Goal: Find specific page/section: Find specific page/section

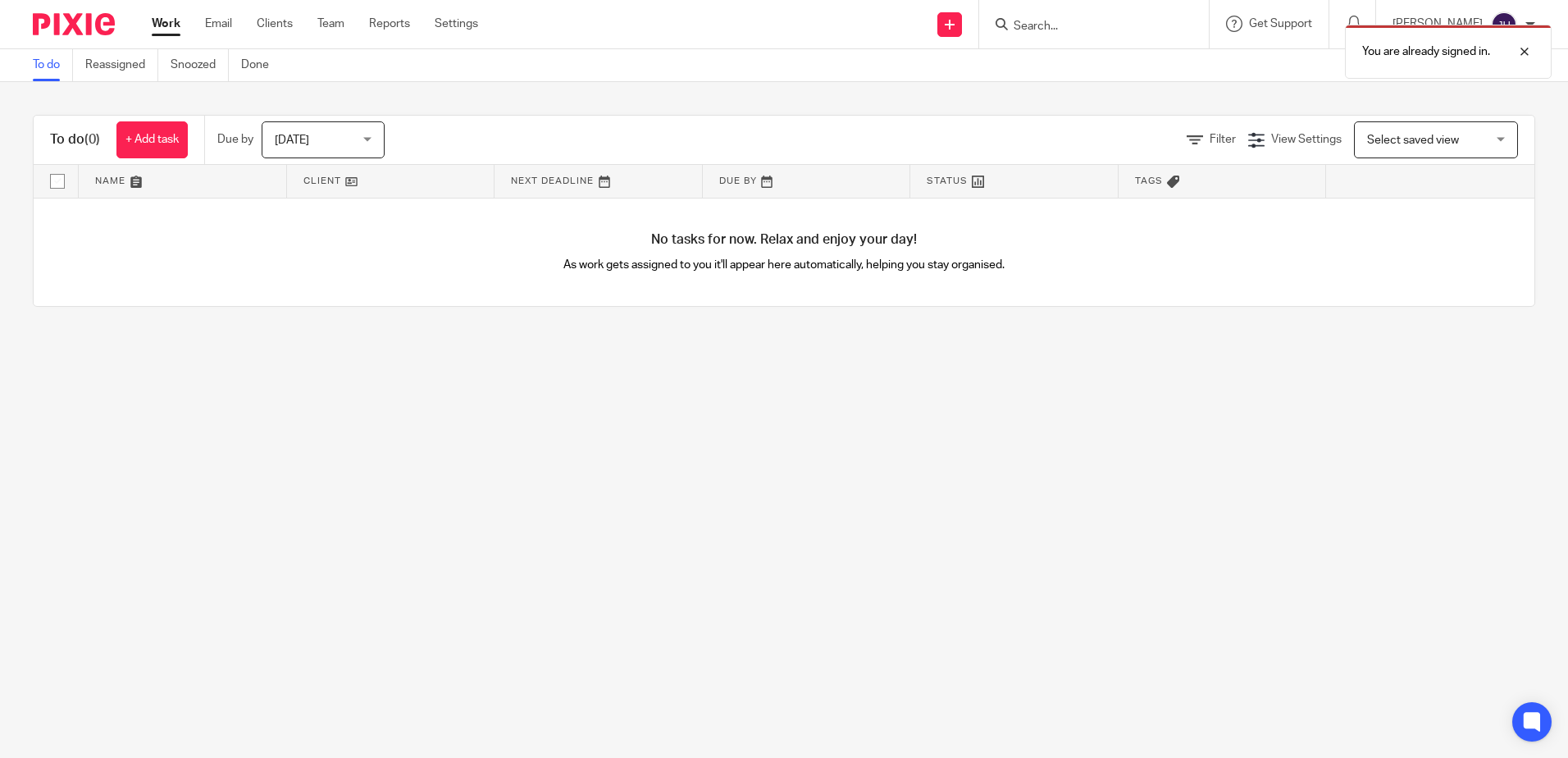
click at [1128, 22] on div "You are already signed in." at bounding box center [1167, 48] width 768 height 63
click at [1521, 49] on div at bounding box center [1513, 52] width 45 height 20
click at [1073, 21] on input "Search" at bounding box center [1086, 27] width 148 height 15
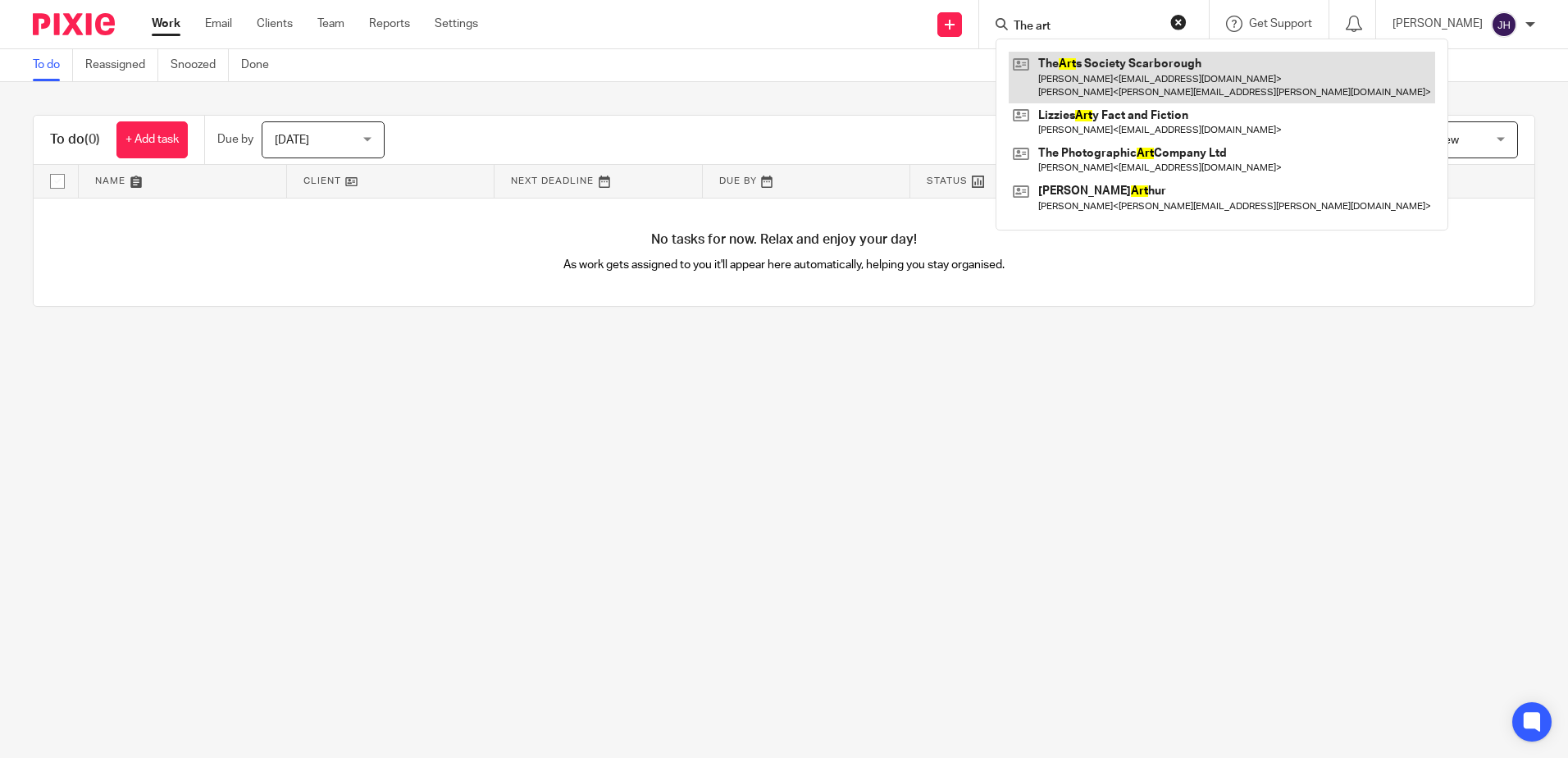
type input "The art"
click at [1104, 65] on link at bounding box center [1222, 78] width 426 height 51
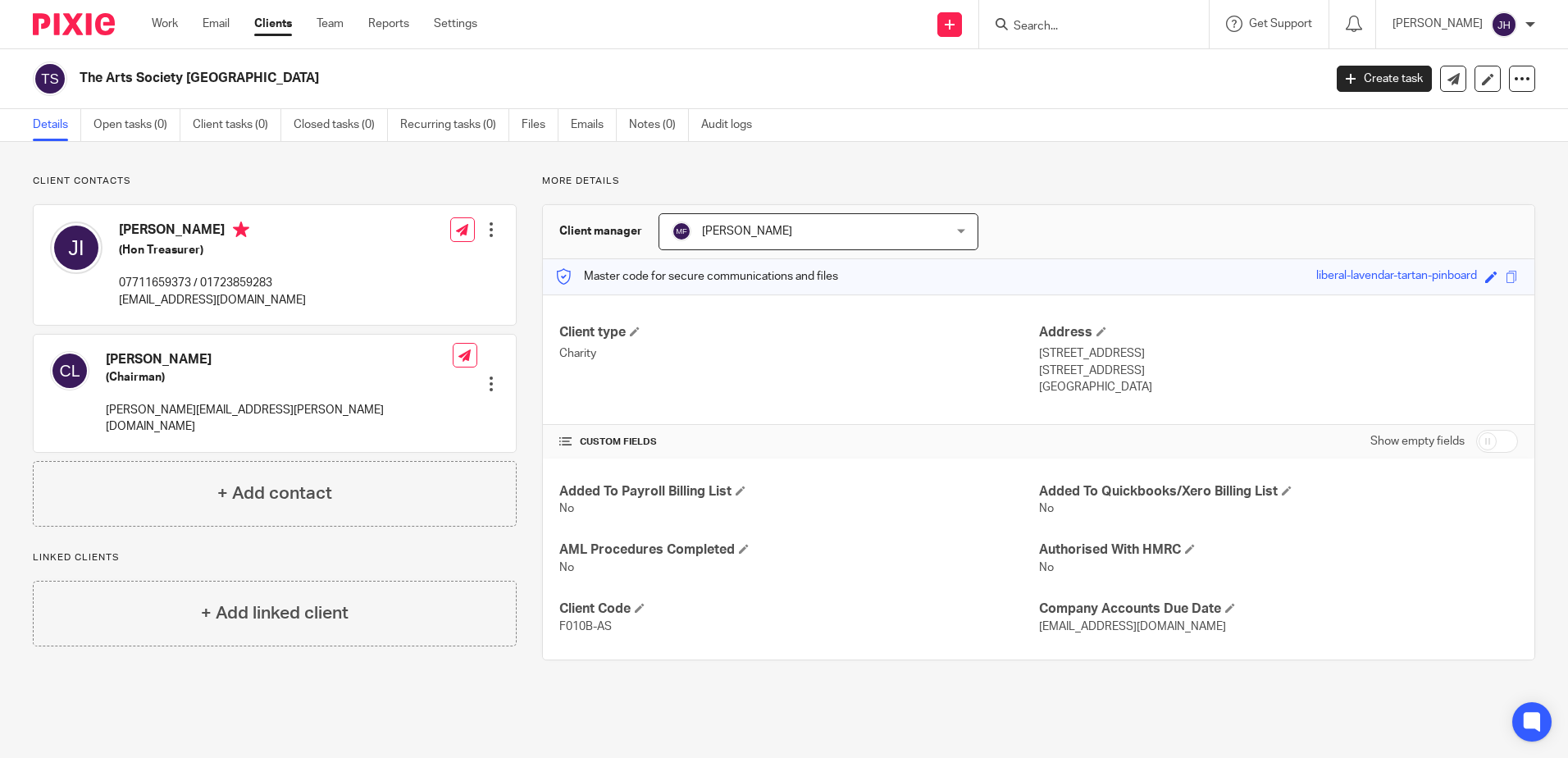
click at [739, 713] on main "The Arts Society Scarborough Create task Update from Companies House Export dat…" at bounding box center [784, 379] width 1568 height 758
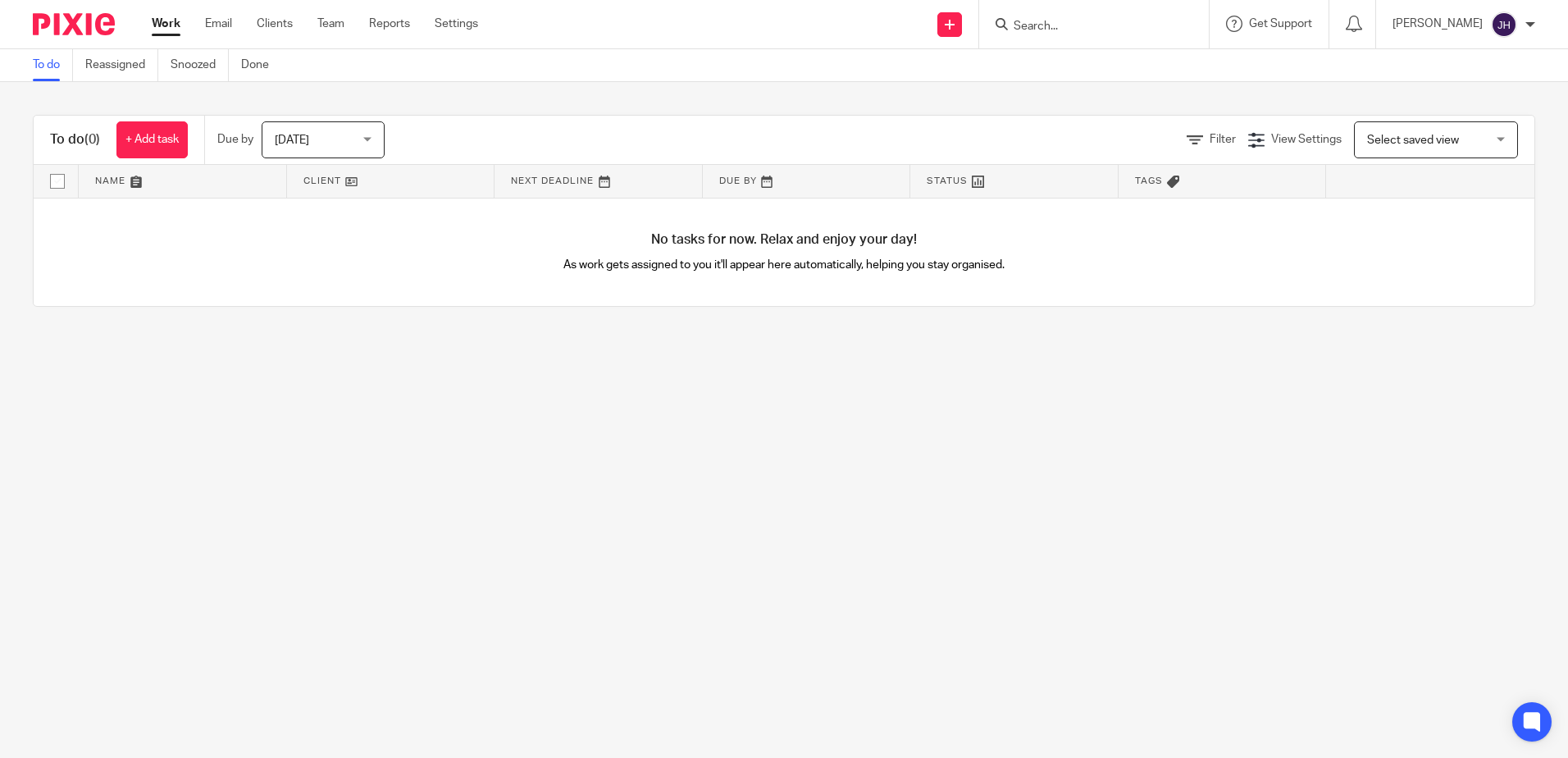
click at [1065, 22] on input "Search" at bounding box center [1086, 27] width 148 height 15
type input "q"
type input "w004"
click button "submit" at bounding box center [0, 0] width 0 height 0
drag, startPoint x: 1065, startPoint y: 22, endPoint x: 937, endPoint y: 34, distance: 128.6
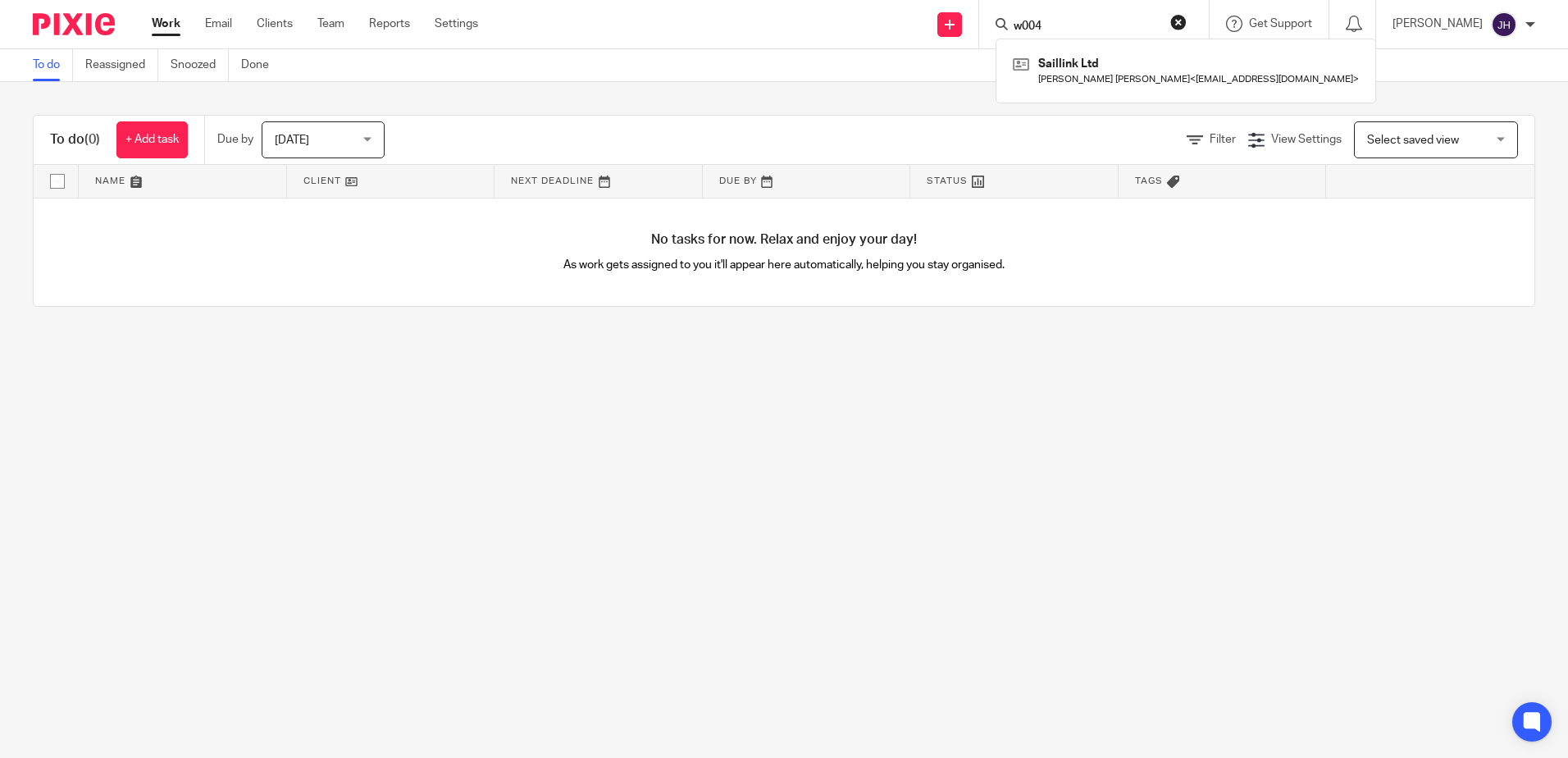
click at [933, 30] on div "Send new email Create task Add client w004 Saillink Ltd Andrew Simons Stotz < i…" at bounding box center [1035, 24] width 1065 height 49
click at [1209, 136] on span "Filter" at bounding box center [1223, 139] width 26 height 12
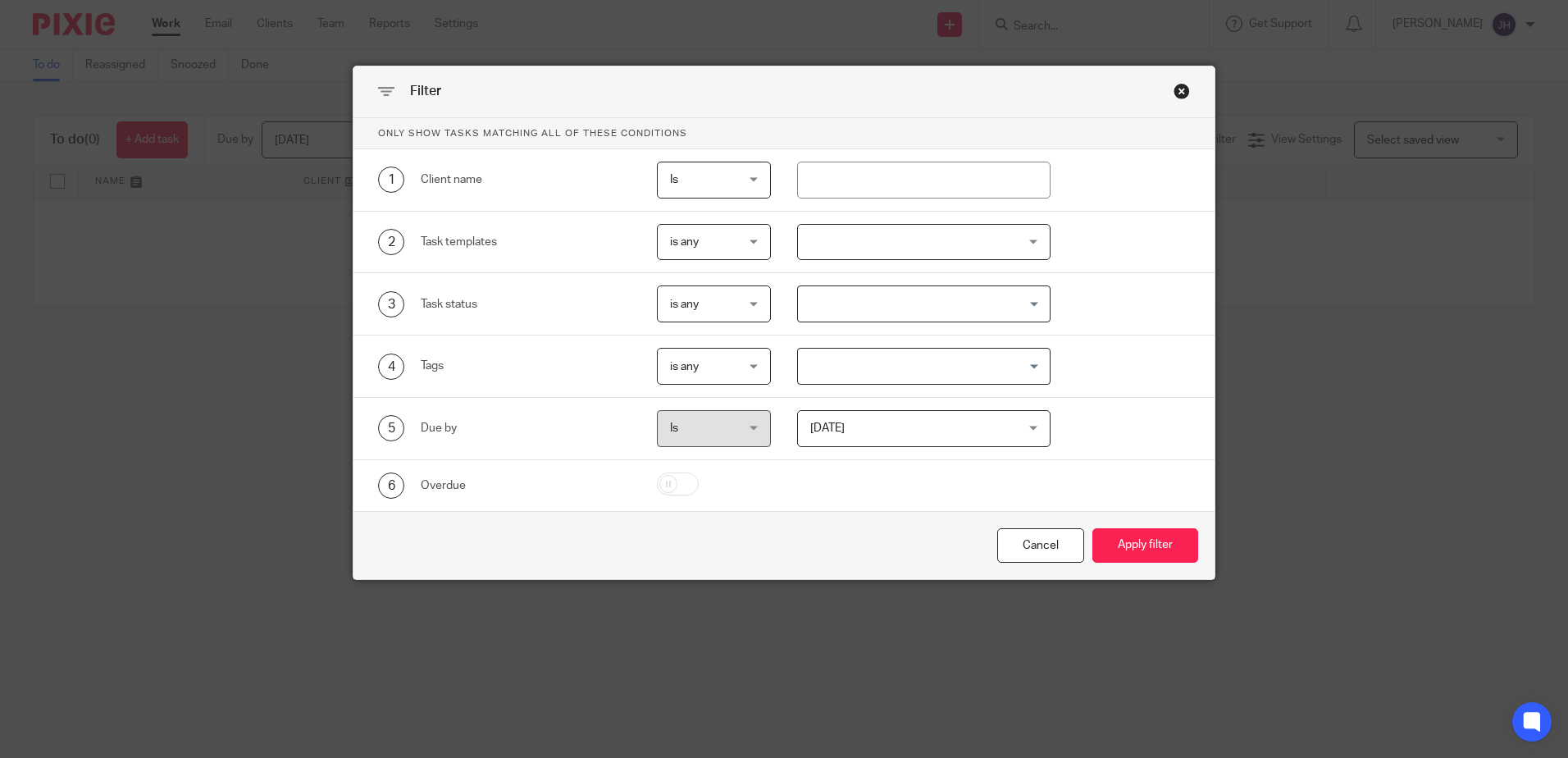
click at [700, 370] on span "is any" at bounding box center [710, 366] width 80 height 35
click at [617, 348] on div "4 Tags" at bounding box center [492, 366] width 279 height 37
click at [742, 184] on span "Is" at bounding box center [710, 180] width 80 height 35
click at [1174, 89] on div "Close this dialog window" at bounding box center [1182, 91] width 16 height 16
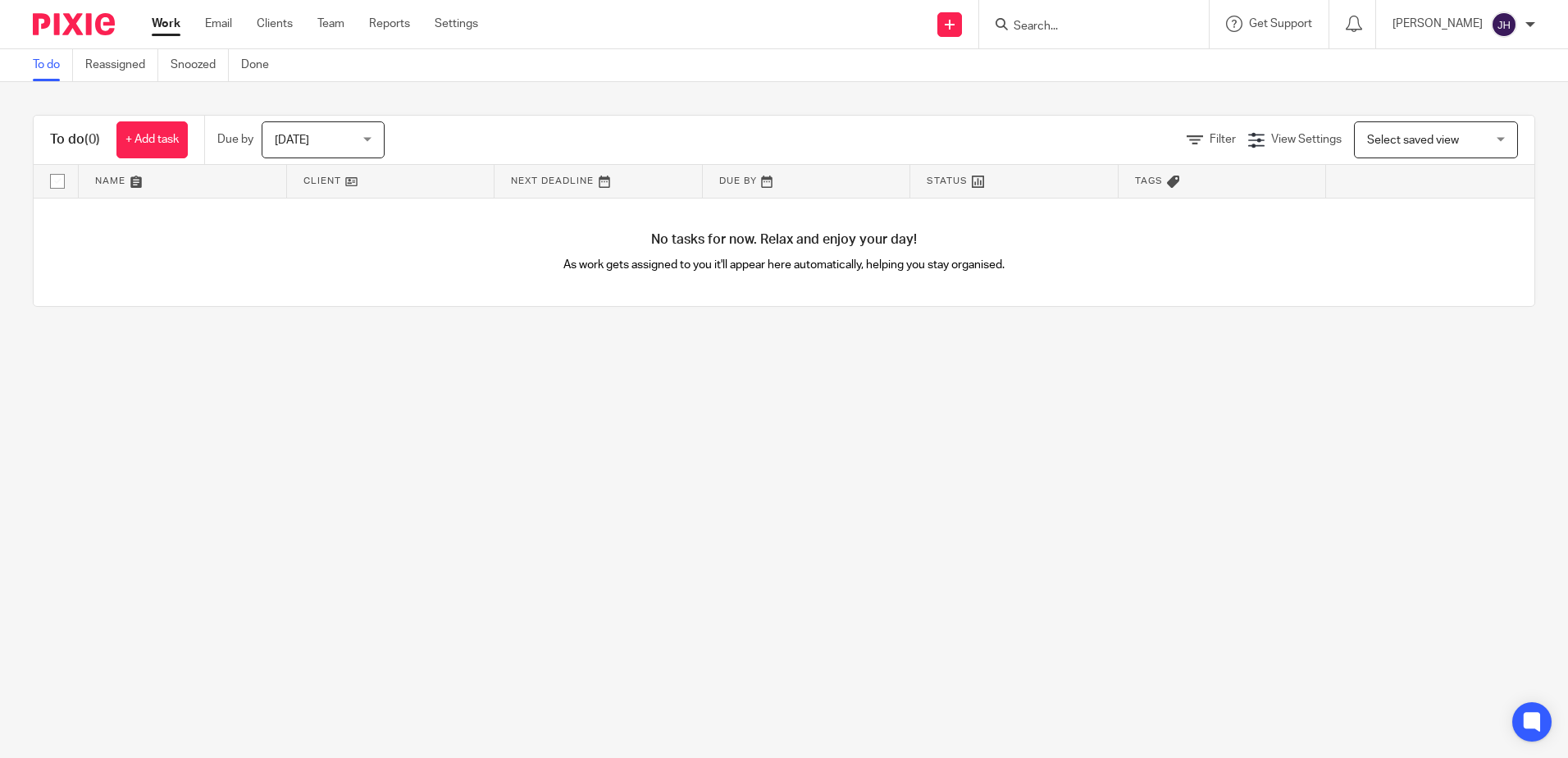
click at [1181, 16] on form at bounding box center [1100, 24] width 175 height 21
click at [1159, 21] on input "Search" at bounding box center [1086, 27] width 148 height 15
click at [1187, 139] on icon at bounding box center [1195, 140] width 16 height 16
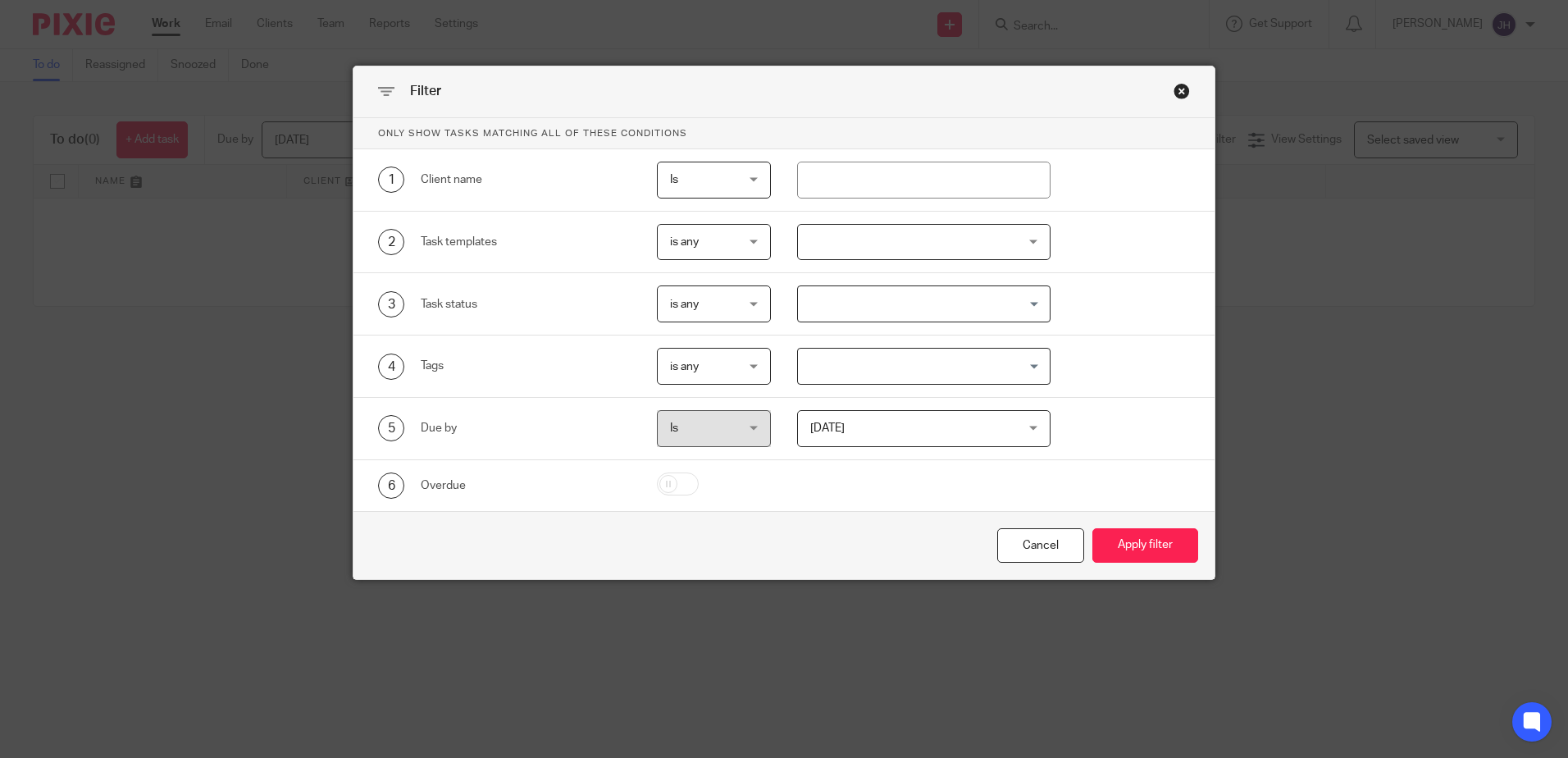
click at [1180, 89] on div "Close this dialog window" at bounding box center [1182, 91] width 16 height 16
